Goal: Information Seeking & Learning: Find specific fact

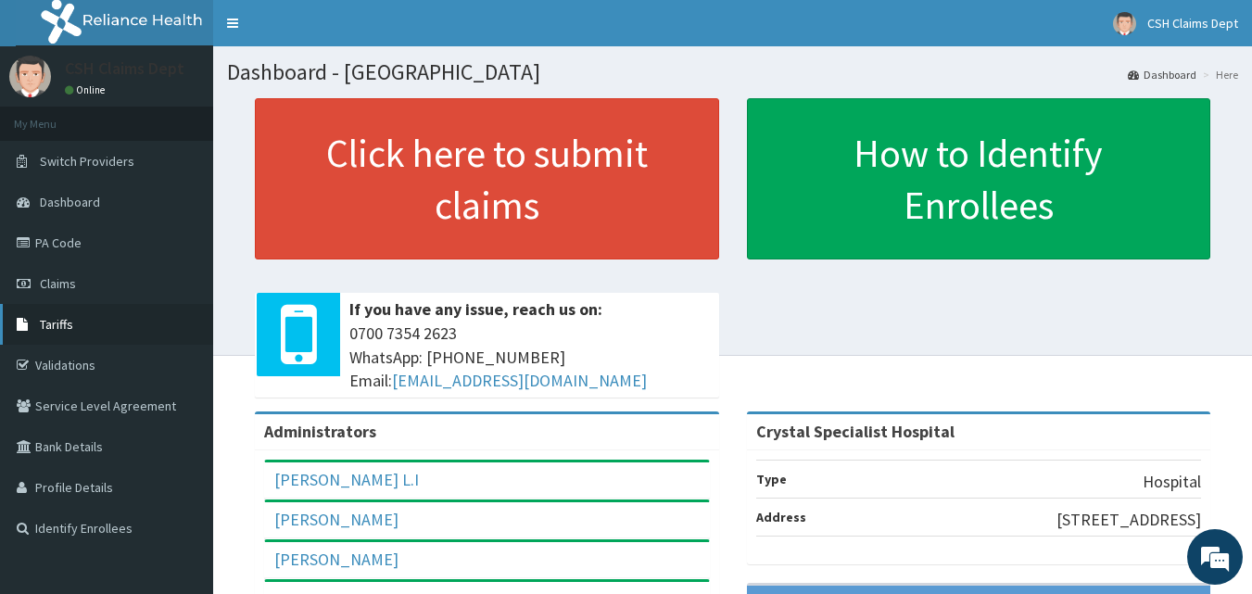
click at [60, 321] on span "Tariffs" at bounding box center [56, 324] width 33 height 17
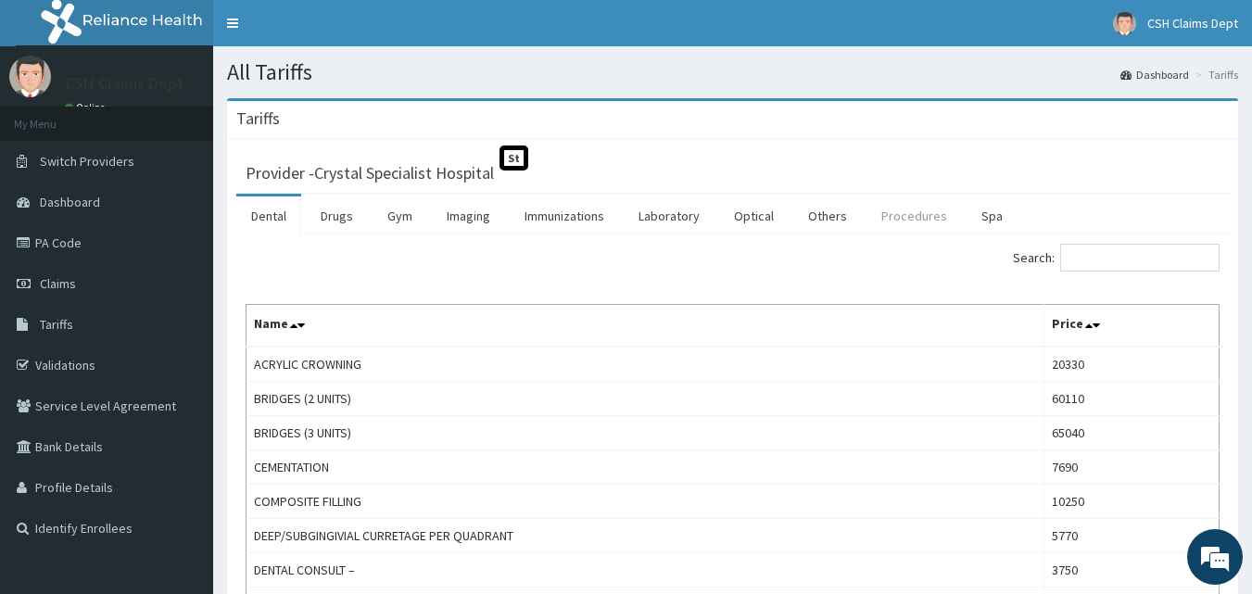
click at [906, 217] on link "Procedures" at bounding box center [913, 215] width 95 height 39
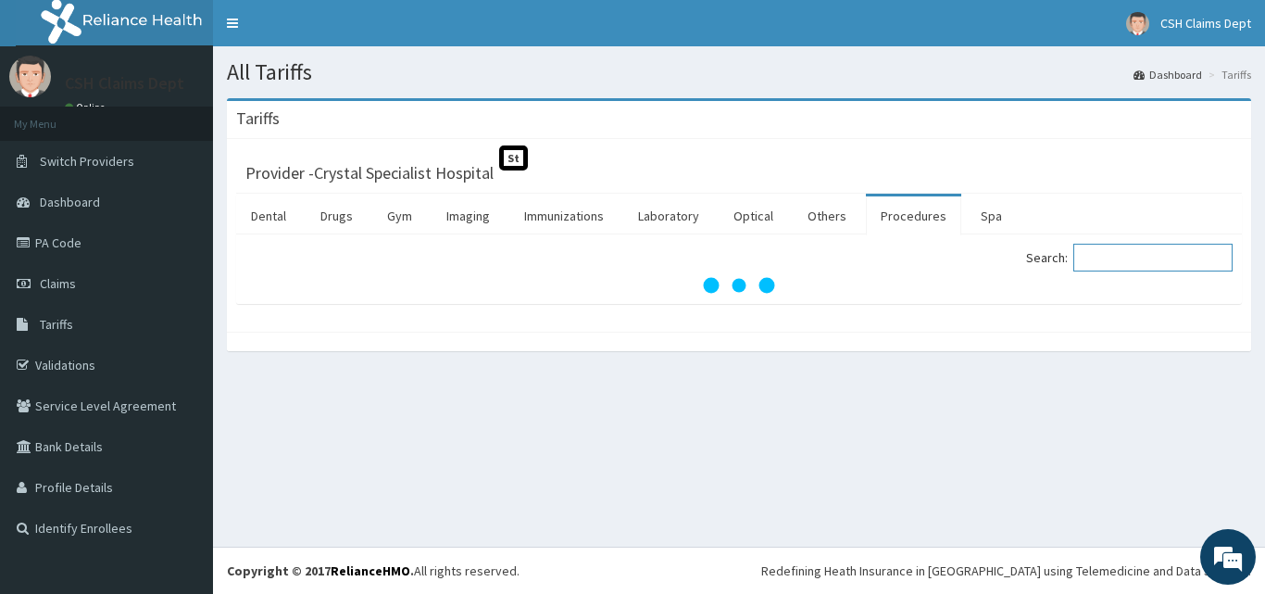
click at [1109, 259] on input "Search:" at bounding box center [1153, 258] width 159 height 28
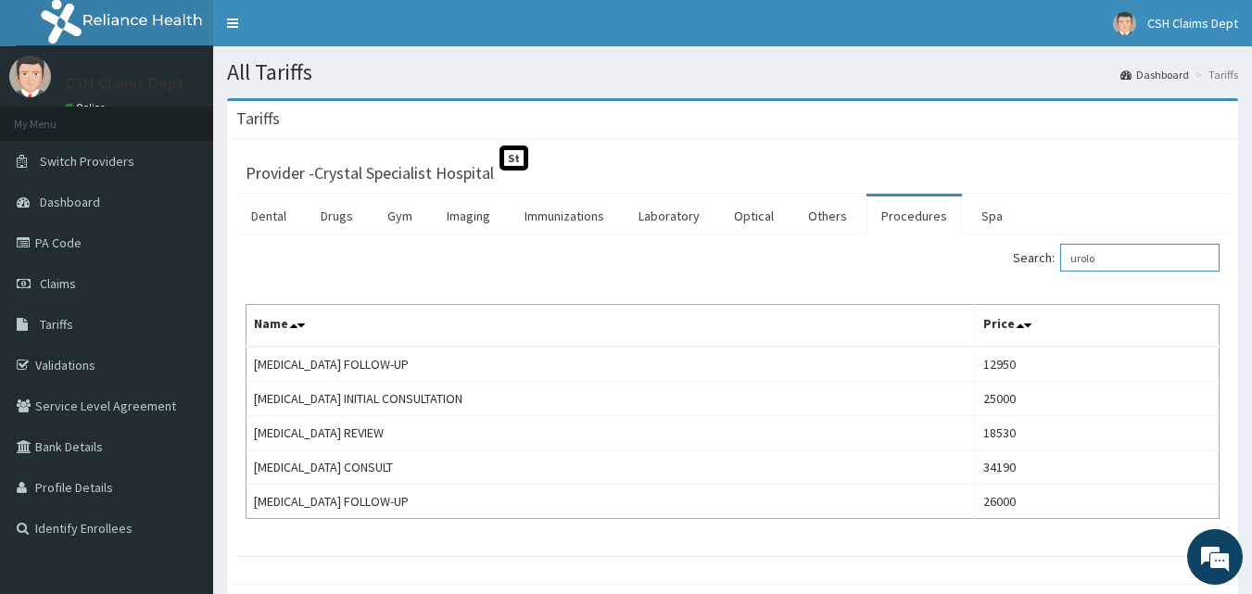
type input "urolo"
click at [340, 219] on link "Drugs" at bounding box center [337, 215] width 62 height 39
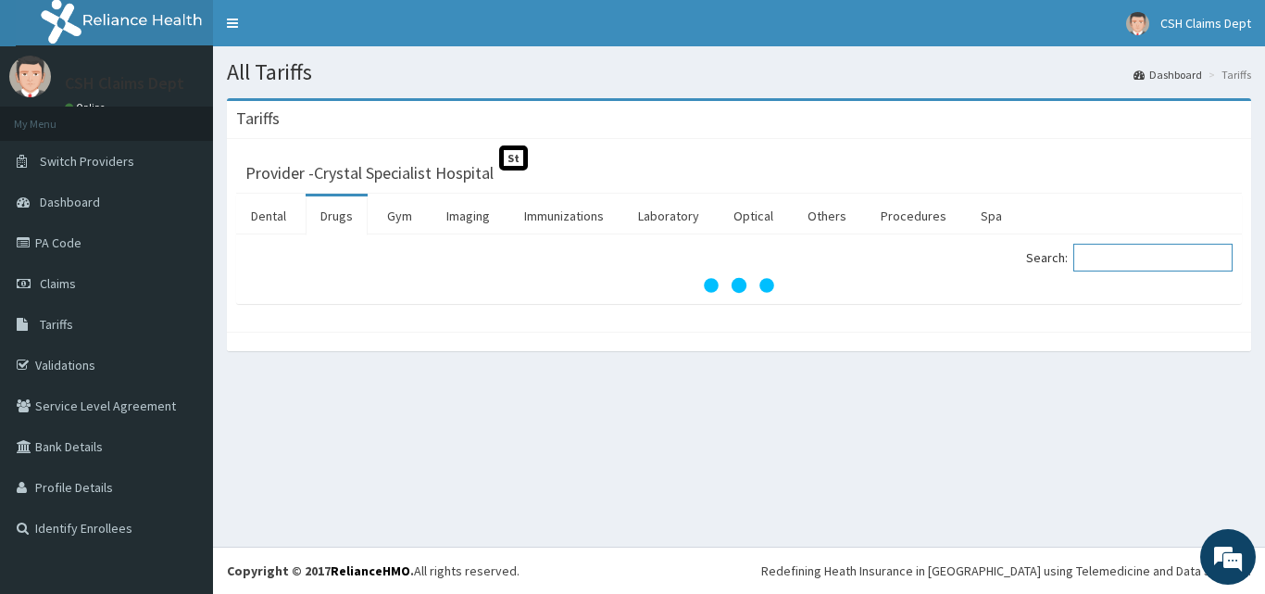
click at [1126, 260] on input "Search:" at bounding box center [1153, 258] width 159 height 28
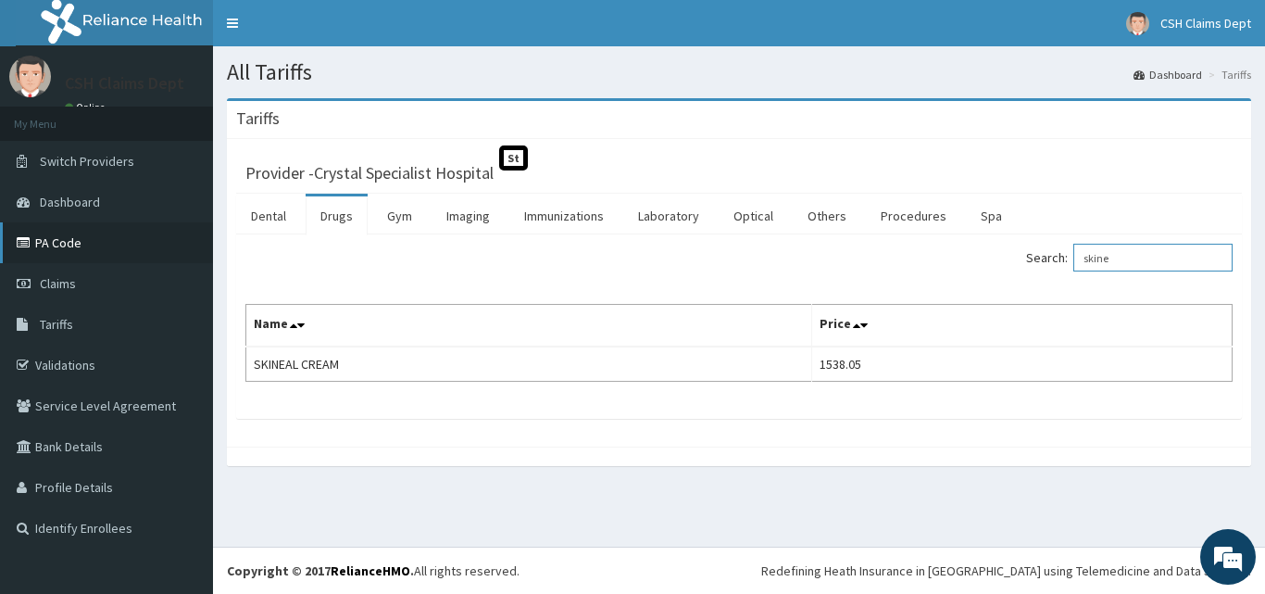
type input "skine"
click at [67, 236] on link "PA Code" at bounding box center [106, 242] width 213 height 41
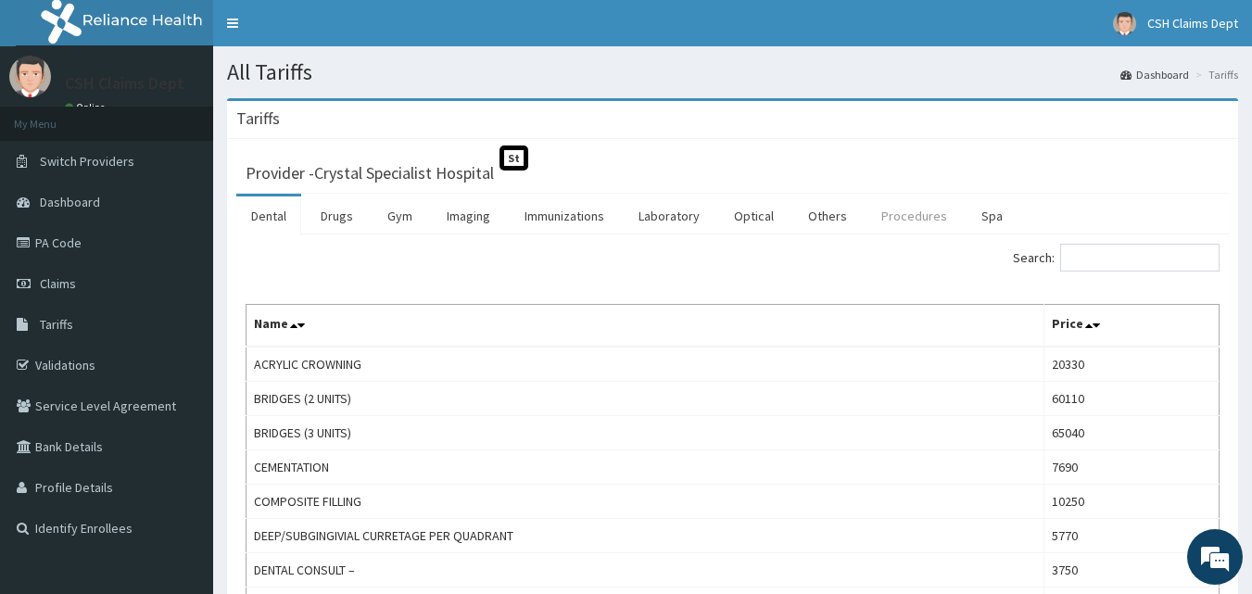
click at [900, 218] on link "Procedures" at bounding box center [913, 215] width 95 height 39
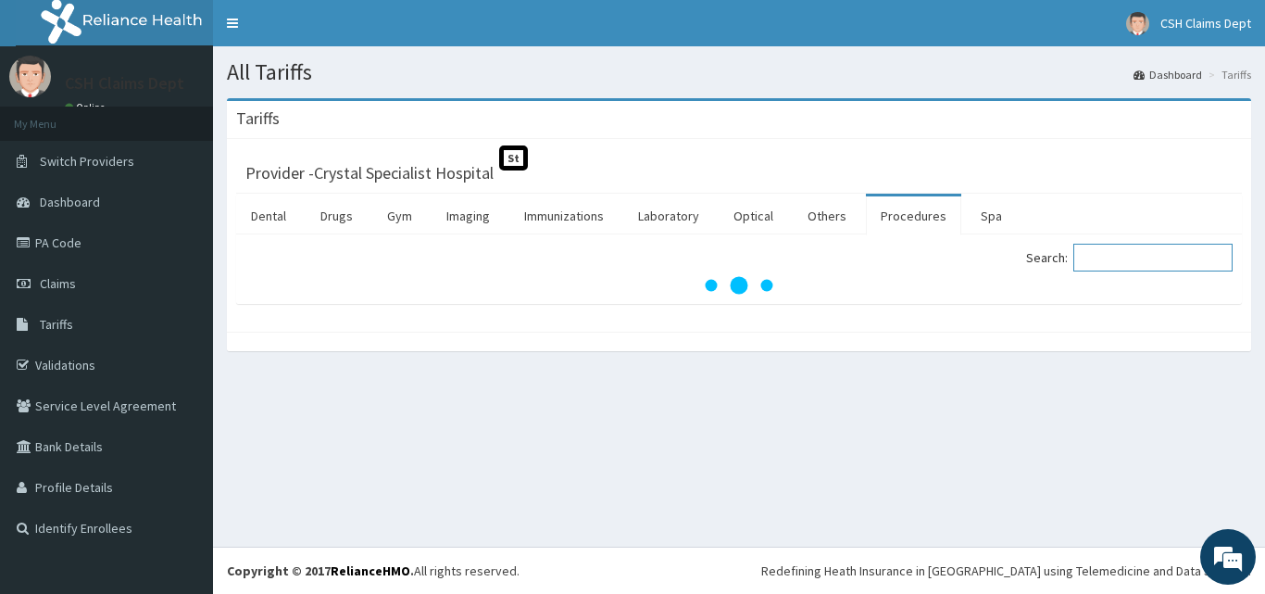
click at [1116, 258] on input "Search:" at bounding box center [1153, 258] width 159 height 28
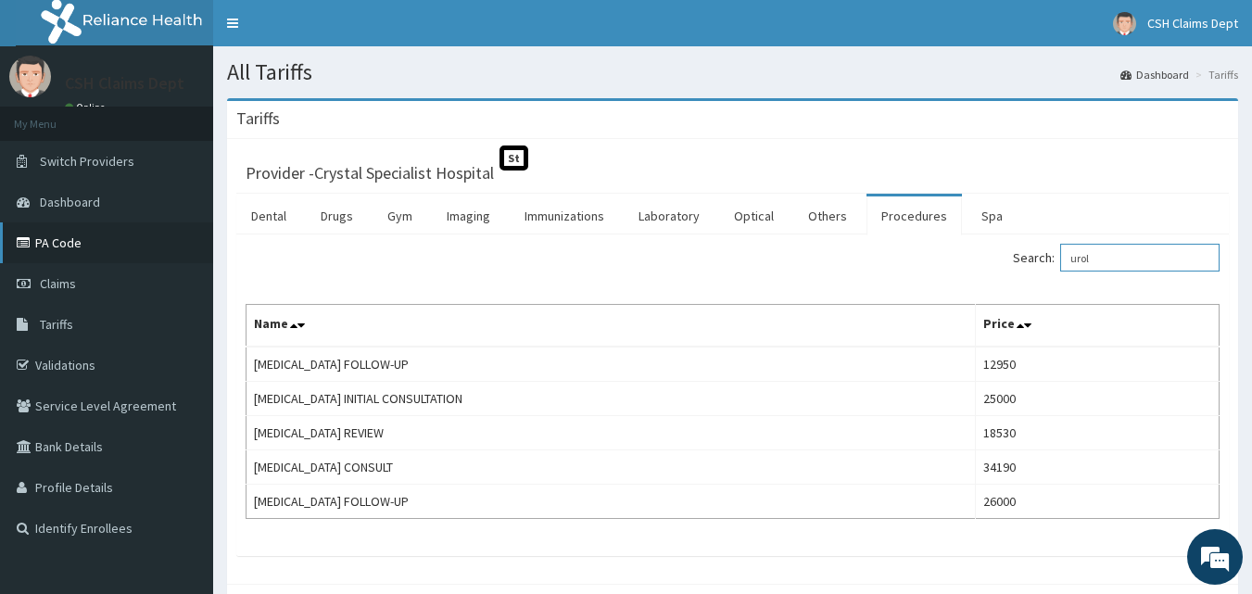
type input "urol"
click at [72, 237] on link "PA Code" at bounding box center [106, 242] width 213 height 41
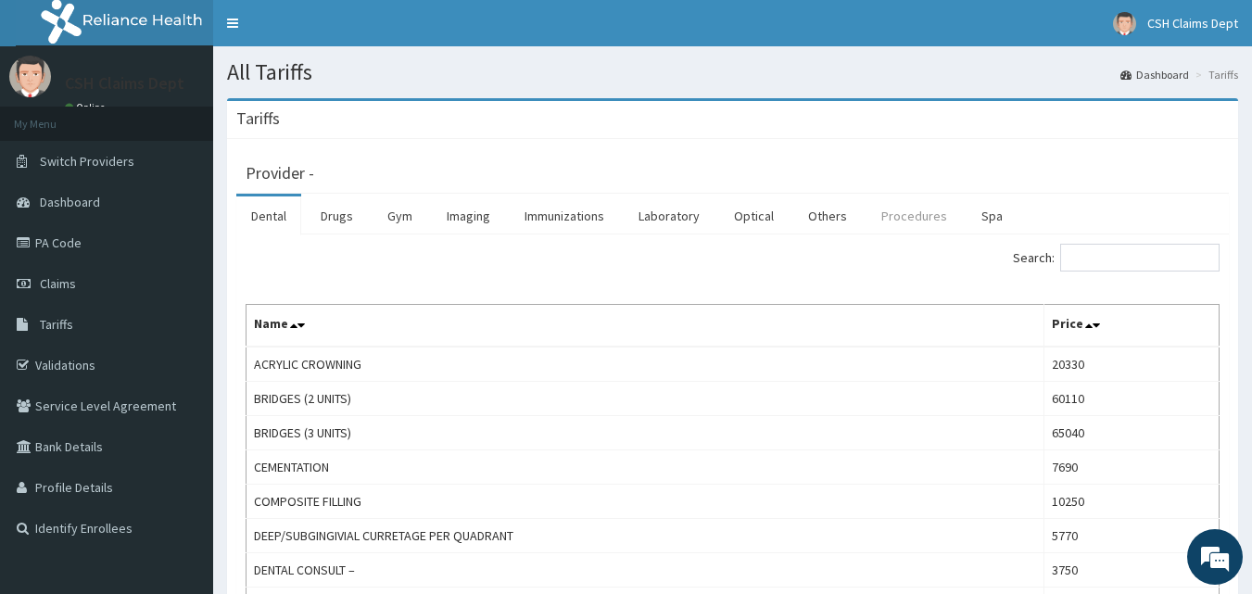
click at [914, 205] on link "Procedures" at bounding box center [913, 215] width 95 height 39
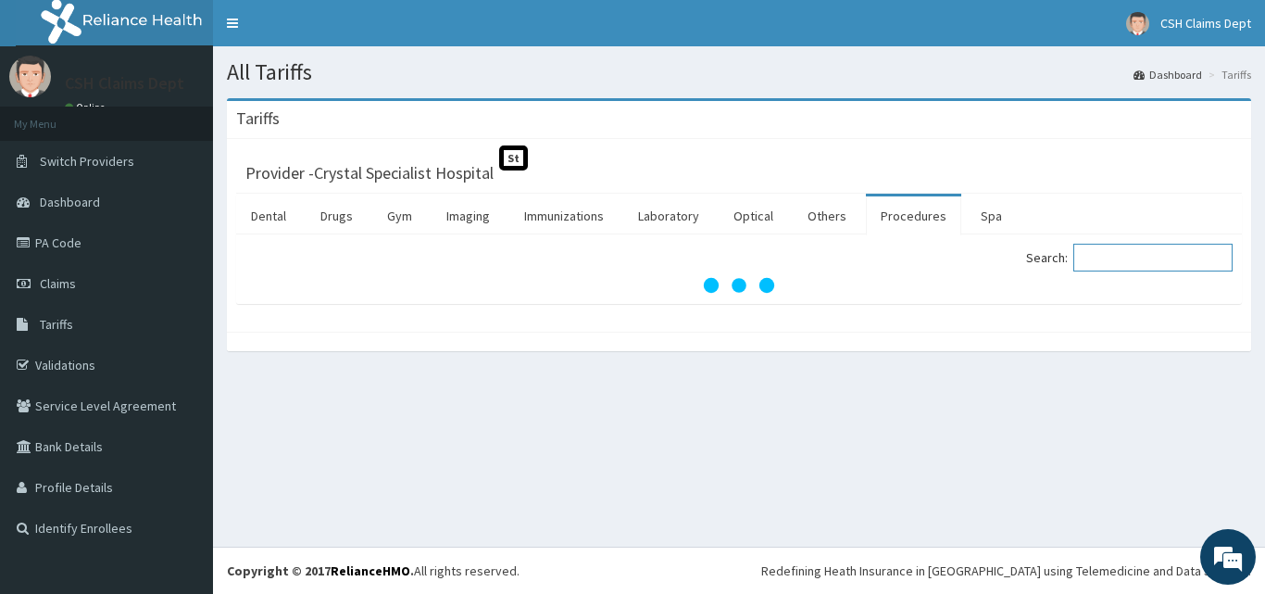
click at [1165, 259] on input "Search:" at bounding box center [1153, 258] width 159 height 28
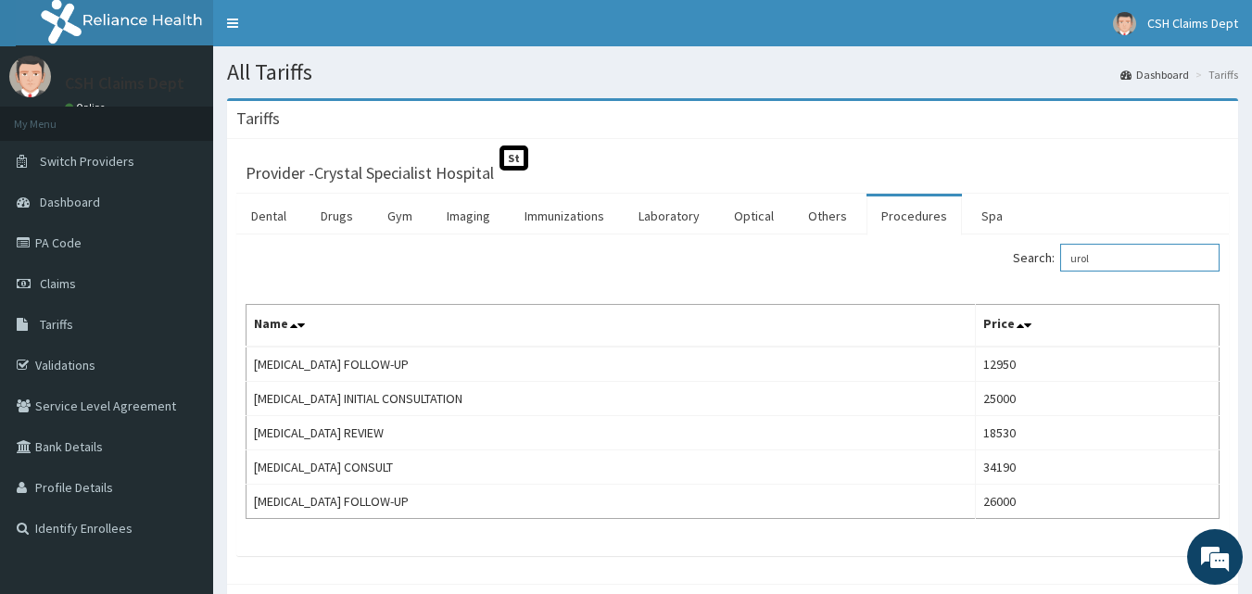
drag, startPoint x: 989, startPoint y: 241, endPoint x: 979, endPoint y: 238, distance: 10.6
click at [979, 238] on div "Search: urol Name Price NEUROLOGIST FOLLOW-UP 12950 NEUROLOGIST INITIAL CONSULT…" at bounding box center [732, 394] width 992 height 321
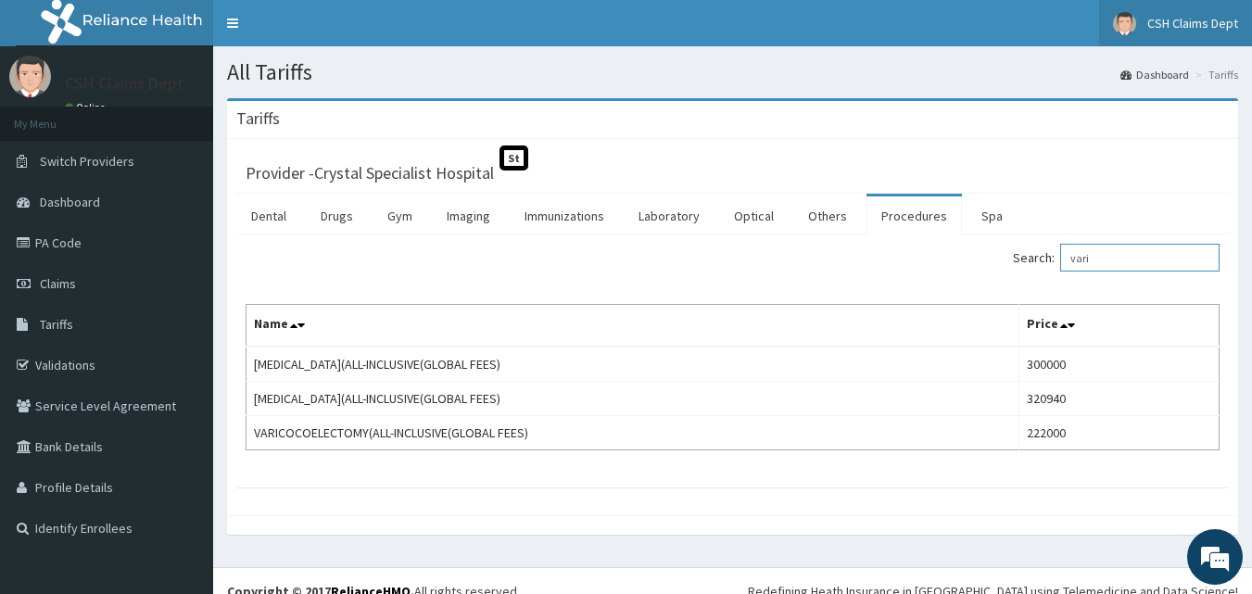
type input "vari"
